Goal: Task Accomplishment & Management: Use online tool/utility

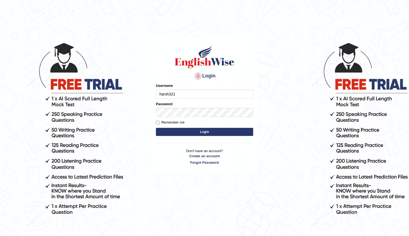
type input "harsh321"
click at [219, 132] on button "Login" at bounding box center [204, 132] width 97 height 8
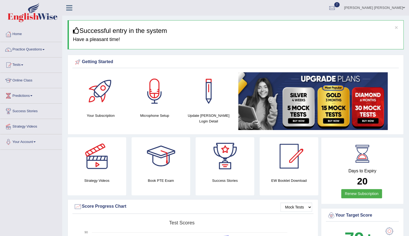
click at [28, 52] on link "Practice Questions" at bounding box center [31, 49] width 62 height 14
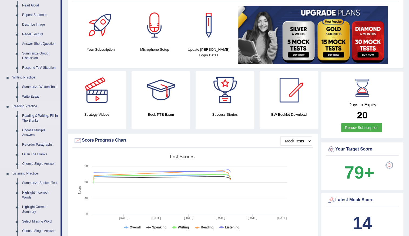
scroll to position [73, 0]
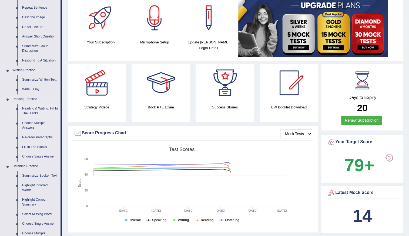
click at [36, 108] on link "Reading & Writing: Fill In The Blanks" at bounding box center [40, 111] width 41 height 14
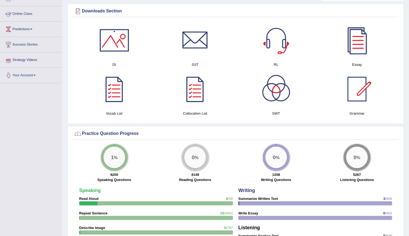
scroll to position [309, 0]
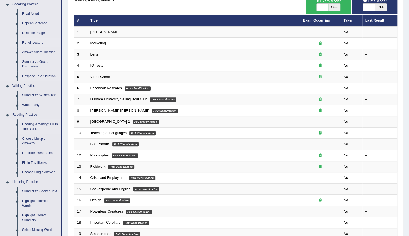
scroll to position [49, 0]
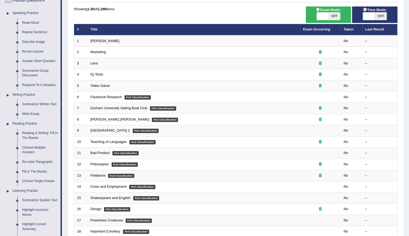
click at [153, 11] on div "Showing 1-20 of 1,199 items." at bounding box center [236, 8] width 324 height 5
click at [153, 12] on div "Showing 1-20 of 1,199 items. # Title Exam Occurring Taken Last Result 1 Estee L…" at bounding box center [236, 146] width 324 height 280
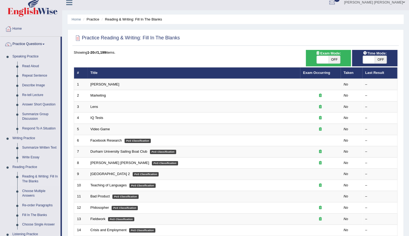
scroll to position [0, 0]
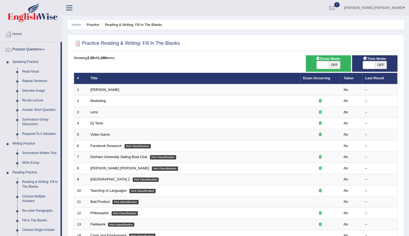
click at [262, 37] on div "Practice Reading & Writing: Fill In The Blanks Time Mode: ON OFF Exam Mode: ON …" at bounding box center [236, 187] width 336 height 305
click at [20, 37] on link "Home" at bounding box center [31, 34] width 62 height 14
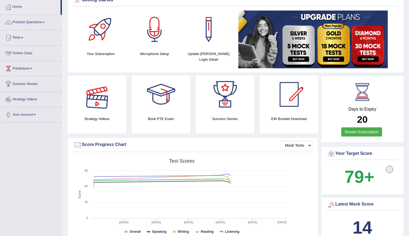
scroll to position [24, 0]
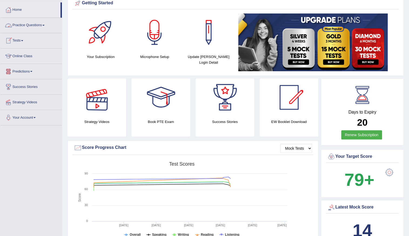
click at [23, 40] on span at bounding box center [22, 40] width 2 height 1
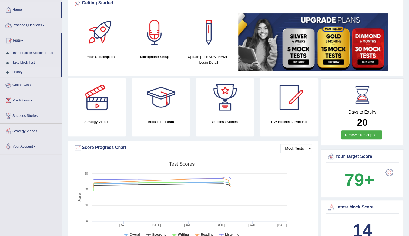
click at [17, 72] on link "History" at bounding box center [35, 73] width 51 height 10
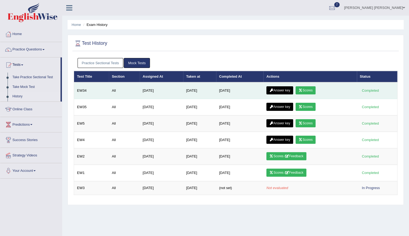
click at [302, 89] on icon at bounding box center [301, 90] width 4 height 3
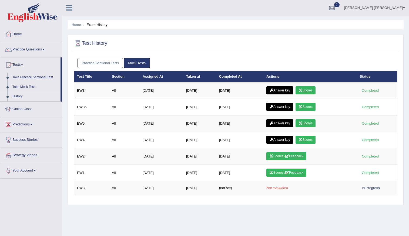
click at [308, 140] on link "Scores" at bounding box center [306, 140] width 20 height 8
click at [34, 55] on link "Practice Questions" at bounding box center [31, 49] width 62 height 14
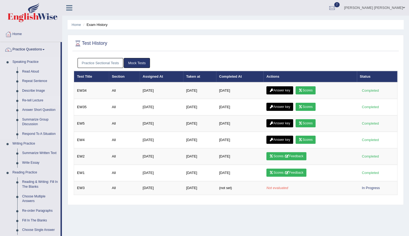
click at [38, 100] on link "Re-tell Lecture" at bounding box center [40, 101] width 41 height 10
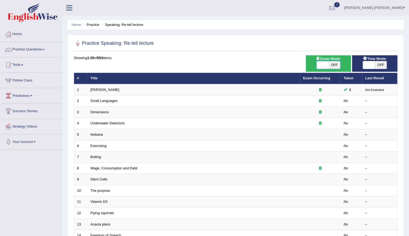
click at [324, 65] on span at bounding box center [323, 65] width 12 height 8
checkbox input "true"
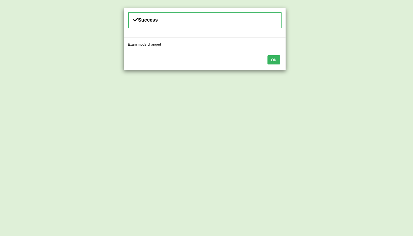
click at [376, 67] on div "Success Exam mode changed OK" at bounding box center [206, 118] width 413 height 236
click at [267, 58] on button "OK" at bounding box center [273, 59] width 12 height 9
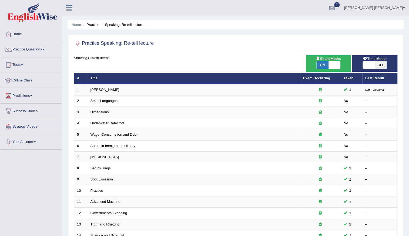
click at [380, 62] on span "OFF" at bounding box center [381, 65] width 12 height 8
checkbox input "true"
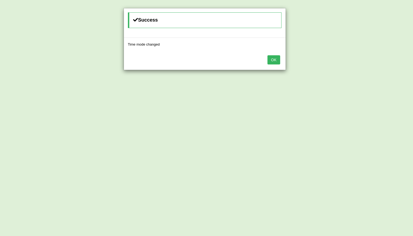
click at [275, 64] on div "OK" at bounding box center [205, 60] width 162 height 19
click at [275, 56] on button "OK" at bounding box center [273, 59] width 12 height 9
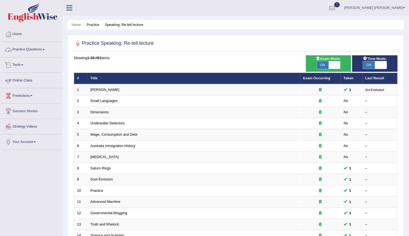
click at [45, 48] on link "Practice Questions" at bounding box center [31, 49] width 62 height 14
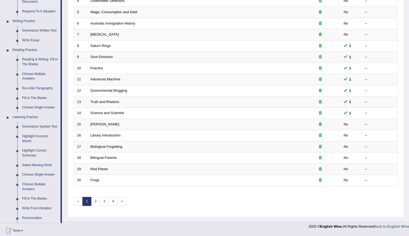
scroll to position [202, 0]
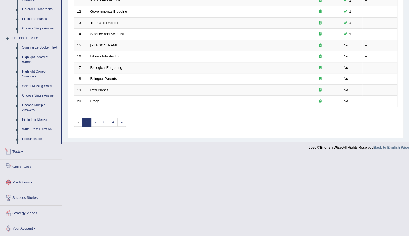
click at [19, 153] on link "Tests" at bounding box center [31, 151] width 62 height 14
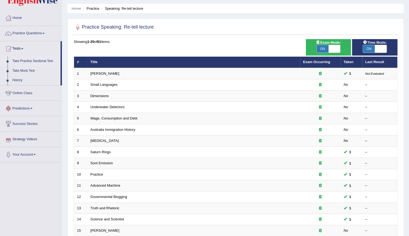
scroll to position [8, 0]
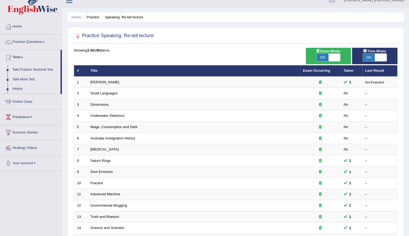
click at [43, 69] on link "Take Practice Sectional Test" at bounding box center [35, 70] width 51 height 10
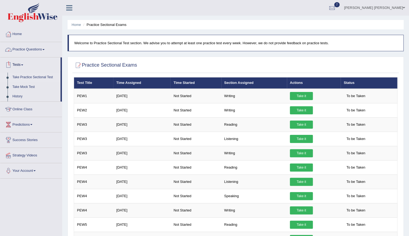
click at [41, 51] on link "Practice Questions" at bounding box center [31, 49] width 62 height 14
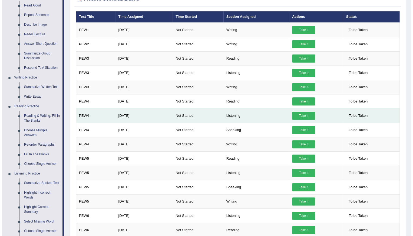
scroll to position [73, 0]
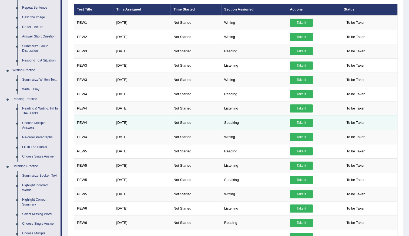
click at [300, 120] on link "Take it" at bounding box center [301, 123] width 23 height 8
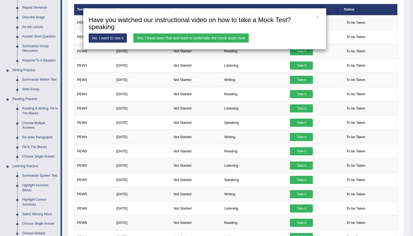
click at [158, 38] on link "Yes, I have seen that and want to undertake the mock exam now" at bounding box center [190, 38] width 115 height 9
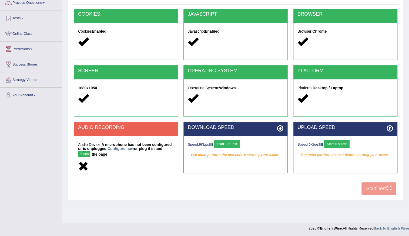
scroll to position [47, 0]
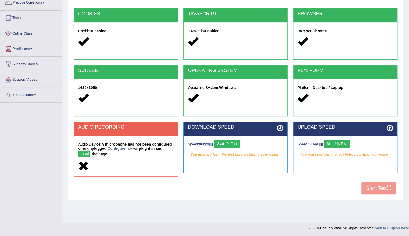
click at [232, 146] on button "Start 10s Test" at bounding box center [227, 144] width 26 height 8
click at [80, 153] on button "reload" at bounding box center [84, 154] width 12 height 6
click at [346, 144] on button "Start 10s Test" at bounding box center [337, 144] width 26 height 8
click at [245, 158] on em "You must perform the test before starting your exam" at bounding box center [236, 155] width 96 height 8
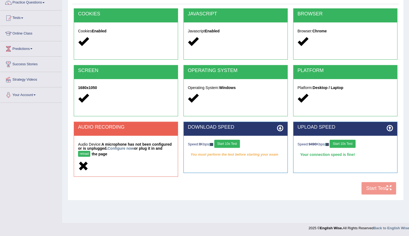
click at [248, 182] on div "AUDIO RECORDING Audio Device: A microphone has not been configured or is unplug…" at bounding box center [235, 152] width 329 height 61
click at [205, 193] on div "COOKIES Cookies Enabled JAVASCRIPT Javascript Enabled BROWSER Browser: Chrome S…" at bounding box center [235, 102] width 326 height 189
click at [88, 153] on button "reload" at bounding box center [84, 154] width 12 height 6
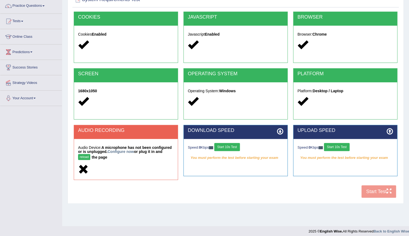
scroll to position [47, 0]
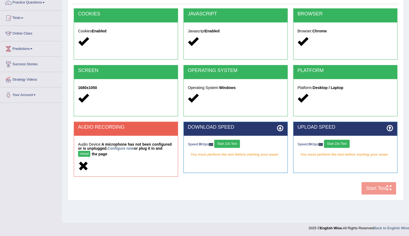
click at [145, 197] on div "COOKIES Cookies Enabled JAVASCRIPT Javascript Enabled BROWSER Browser: Chrome S…" at bounding box center [235, 102] width 326 height 189
click at [128, 150] on link "Configure now" at bounding box center [121, 148] width 26 height 4
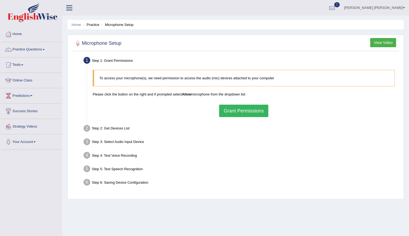
click at [254, 108] on button "Grant Permissions" at bounding box center [243, 111] width 49 height 12
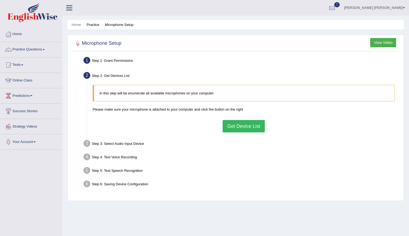
click at [249, 127] on button "Get Device List" at bounding box center [244, 126] width 42 height 12
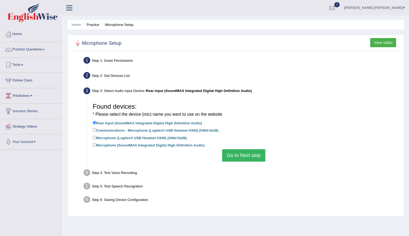
click at [186, 131] on label "Communications - Microphone (Logitech USB Headset H340) (046d:0a38)" at bounding box center [156, 130] width 126 height 6
click at [96, 131] on input "Communications - Microphone (Logitech USB Headset H340) (046d:0a38)" at bounding box center [95, 130] width 4 height 4
radio input "true"
click at [205, 211] on div "Step 1: Grant Permissions To access your microphone(s), we need permission to a…" at bounding box center [235, 134] width 326 height 158
click at [218, 209] on div "Step 1: Grant Permissions To access your microphone(s), we need permission to a…" at bounding box center [235, 134] width 326 height 158
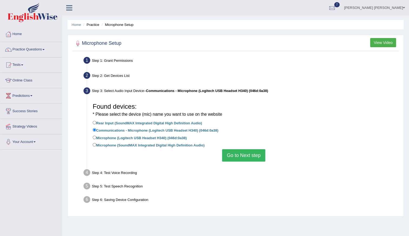
click at [230, 196] on div "Step 6: Saving Device Configuration" at bounding box center [241, 201] width 320 height 12
click at [130, 138] on label "Microphone (Logitech USB Headset H340) (046d:0a38)" at bounding box center [140, 138] width 94 height 6
click at [96, 138] on input "Microphone (Logitech USB Headset H340) (046d:0a38)" at bounding box center [95, 138] width 4 height 4
radio input "true"
click at [260, 160] on button "Go to Next step" at bounding box center [243, 155] width 43 height 12
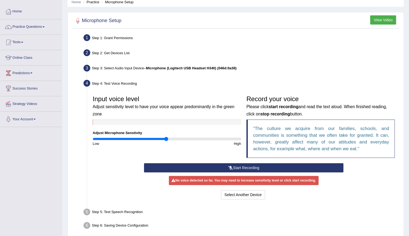
scroll to position [47, 0]
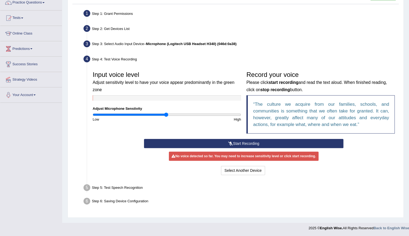
click at [238, 143] on button "Start Recording" at bounding box center [244, 143] width 200 height 9
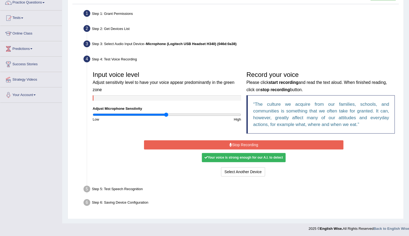
click at [238, 143] on button "Stop Recording" at bounding box center [244, 144] width 200 height 9
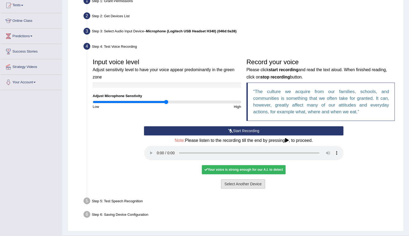
scroll to position [72, 0]
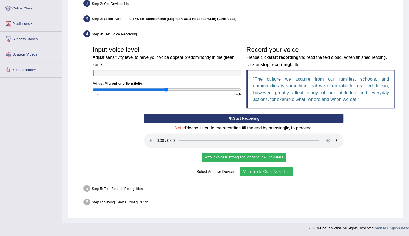
click at [277, 170] on button "Voice is ok. Go to Next step" at bounding box center [266, 171] width 53 height 9
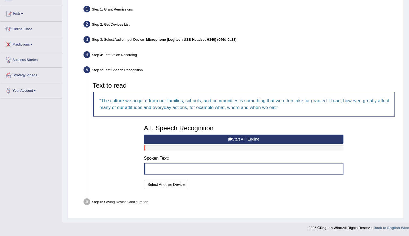
scroll to position [51, 0]
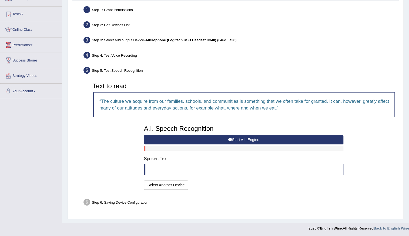
click at [250, 140] on button "Start A.I. Engine" at bounding box center [244, 139] width 200 height 9
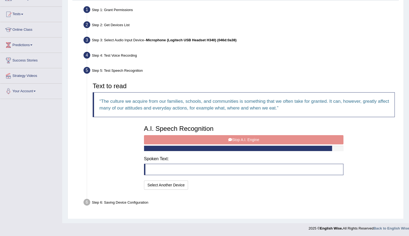
click at [251, 141] on div "A.I. Speech Recognition Start A.I. Engine Stop A.I. Engine Note: Please listen …" at bounding box center [243, 157] width 205 height 69
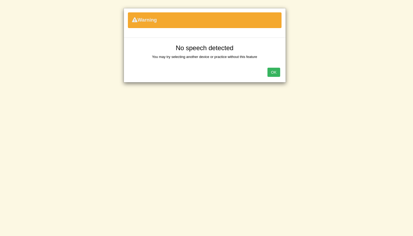
click at [272, 71] on button "OK" at bounding box center [273, 72] width 12 height 9
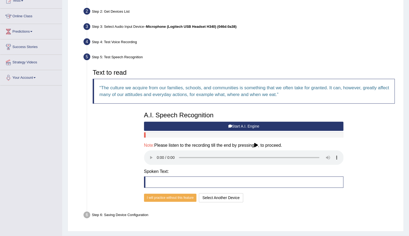
scroll to position [77, 0]
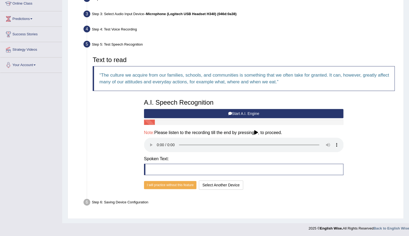
click at [257, 110] on button "Start A.I. Engine" at bounding box center [244, 113] width 200 height 9
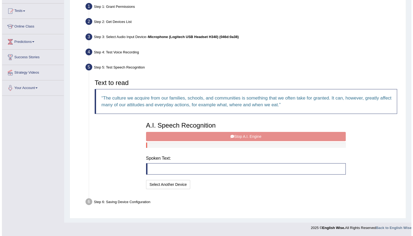
scroll to position [51, 0]
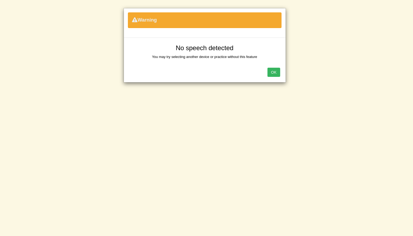
click at [273, 74] on button "OK" at bounding box center [273, 72] width 12 height 9
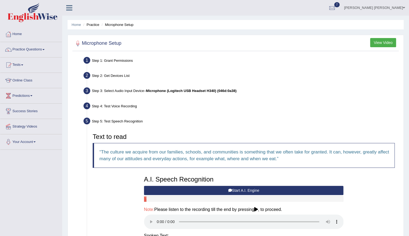
scroll to position [77, 0]
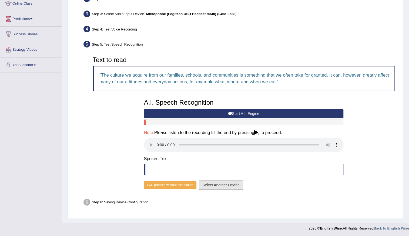
click at [210, 184] on button "Select Another Device" at bounding box center [221, 185] width 44 height 9
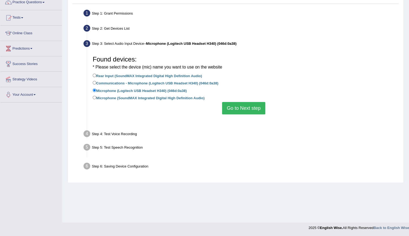
scroll to position [47, 0]
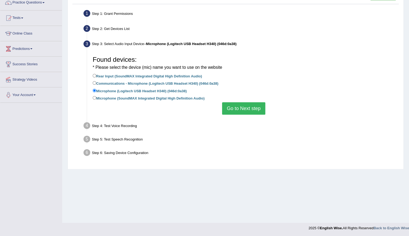
click at [146, 82] on label "Communications - Microphone (Logitech USB Headset H340) (046d:0a38)" at bounding box center [156, 83] width 126 height 6
click at [96, 82] on input "Communications - Microphone (Logitech USB Headset H340) (046d:0a38)" at bounding box center [95, 83] width 4 height 4
radio input "true"
click at [259, 112] on button "Go to Next step" at bounding box center [243, 108] width 43 height 12
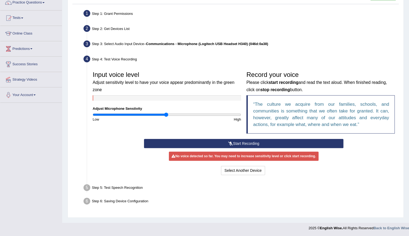
click at [240, 144] on button "Start Recording" at bounding box center [244, 143] width 200 height 9
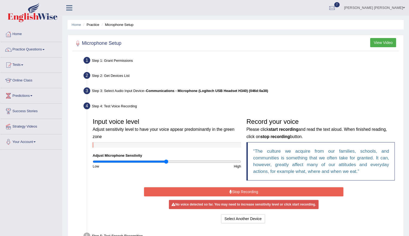
scroll to position [0, 0]
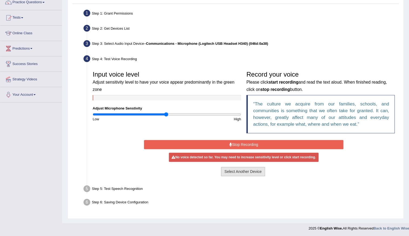
click at [254, 170] on button "Select Another Device" at bounding box center [243, 171] width 44 height 9
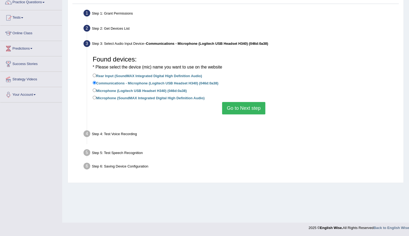
scroll to position [47, 0]
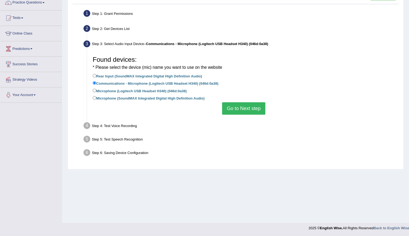
click at [153, 90] on label "Microphone (Logitech USB Headset H340) (046d:0a38)" at bounding box center [140, 91] width 94 height 6
click at [96, 90] on input "Microphone (Logitech USB Headset H340) (046d:0a38)" at bounding box center [95, 91] width 4 height 4
radio input "true"
click at [247, 106] on button "Go to Next step" at bounding box center [243, 108] width 43 height 12
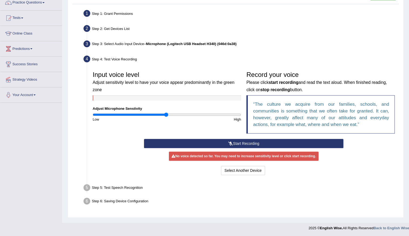
click at [237, 142] on button "Start Recording" at bounding box center [244, 143] width 200 height 9
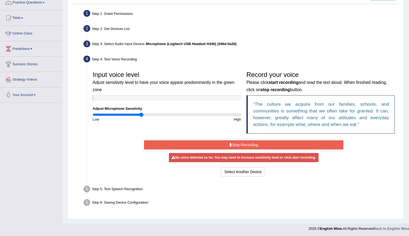
drag, startPoint x: 165, startPoint y: 113, endPoint x: 141, endPoint y: 113, distance: 23.8
type input "0.66"
click at [141, 113] on input "range" at bounding box center [167, 115] width 148 height 4
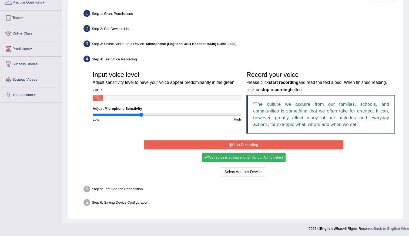
click at [260, 143] on button "Stop Recording" at bounding box center [244, 144] width 200 height 9
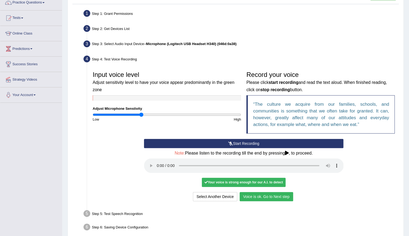
click at [281, 194] on button "Voice is ok. Go to Next step" at bounding box center [266, 196] width 53 height 9
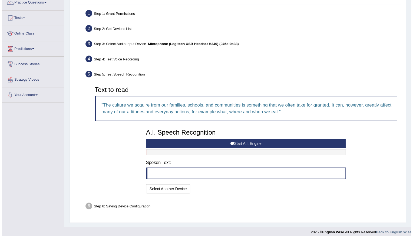
scroll to position [51, 0]
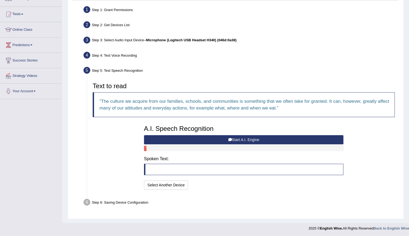
click at [246, 139] on button "Start A.I. Engine" at bounding box center [244, 139] width 200 height 9
